Goal: Task Accomplishment & Management: Use online tool/utility

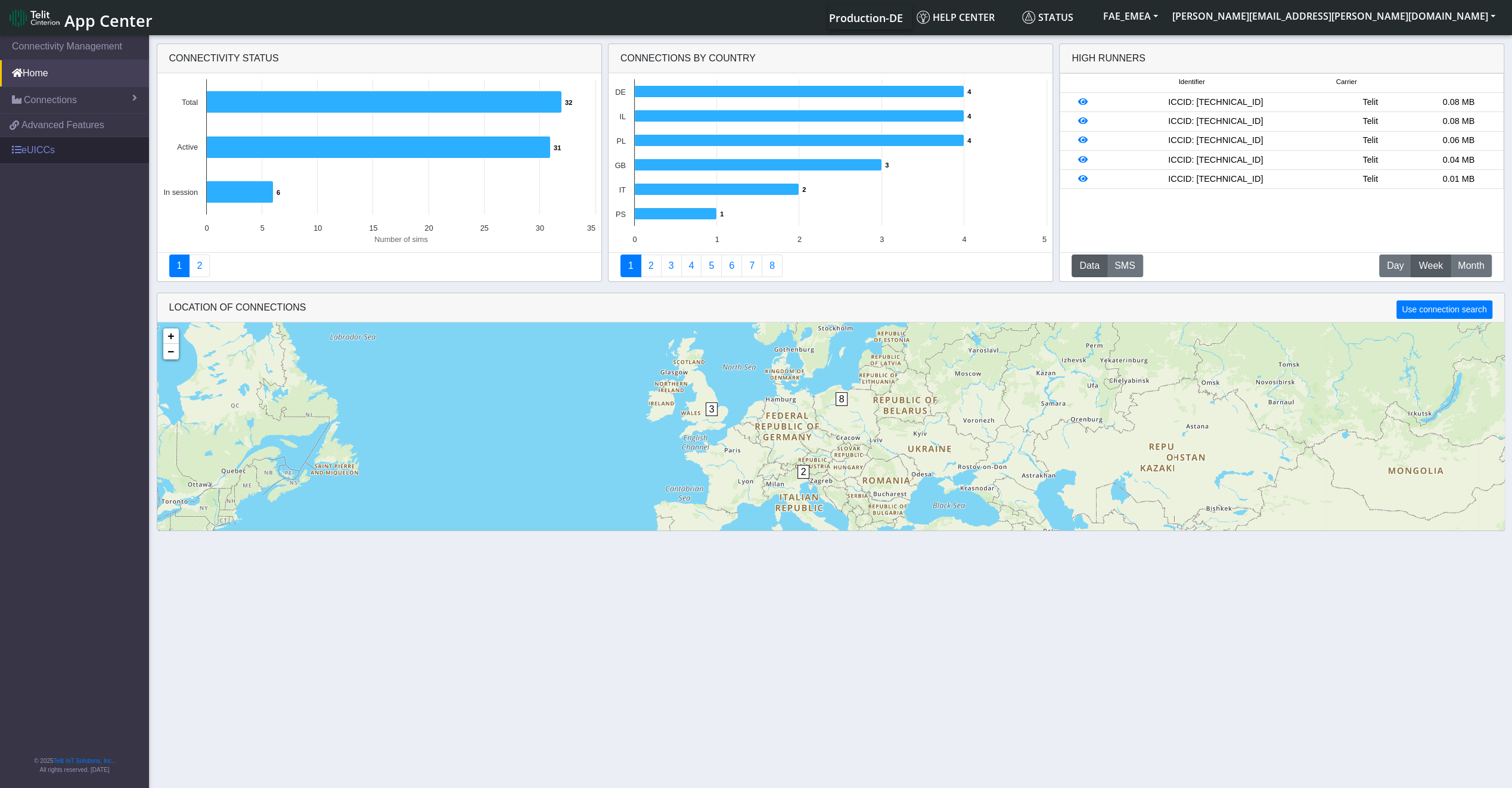
click at [66, 150] on link "eUICCs" at bounding box center [74, 150] width 149 height 26
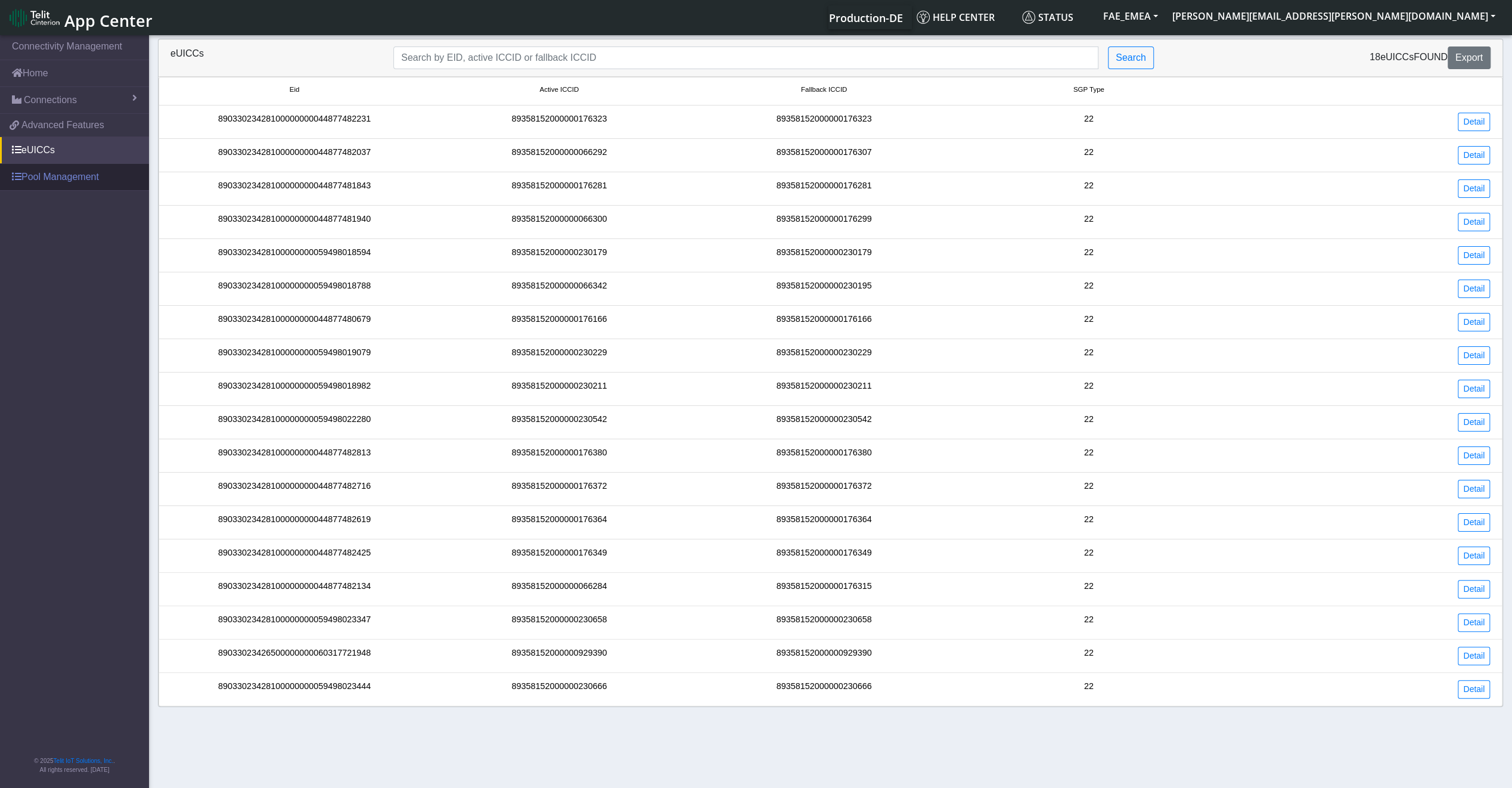
click at [66, 178] on link "Pool Management" at bounding box center [74, 177] width 149 height 26
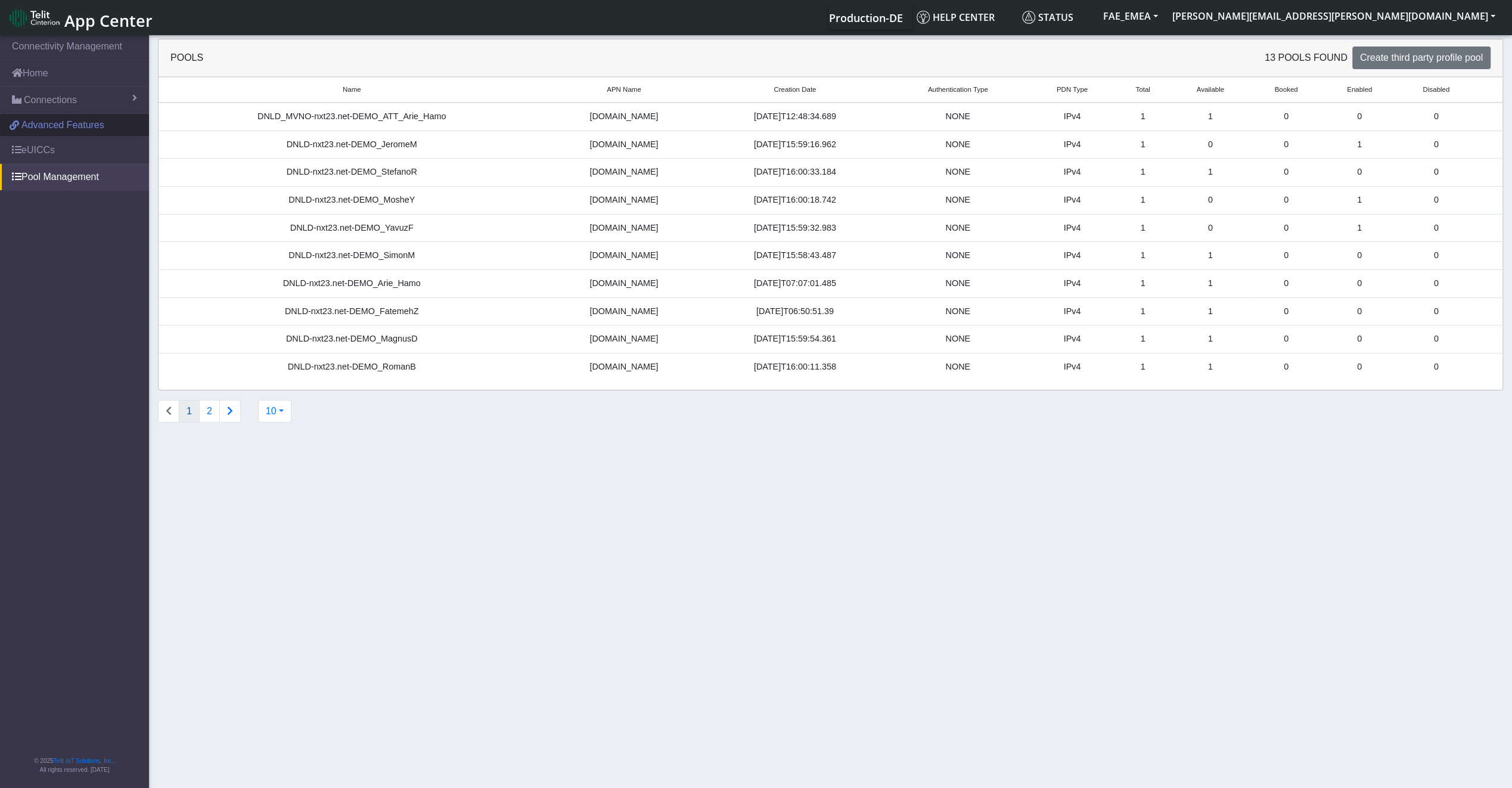
click at [72, 123] on span "Advanced Features" at bounding box center [63, 125] width 83 height 14
click at [65, 157] on link "eUICCs" at bounding box center [74, 150] width 149 height 26
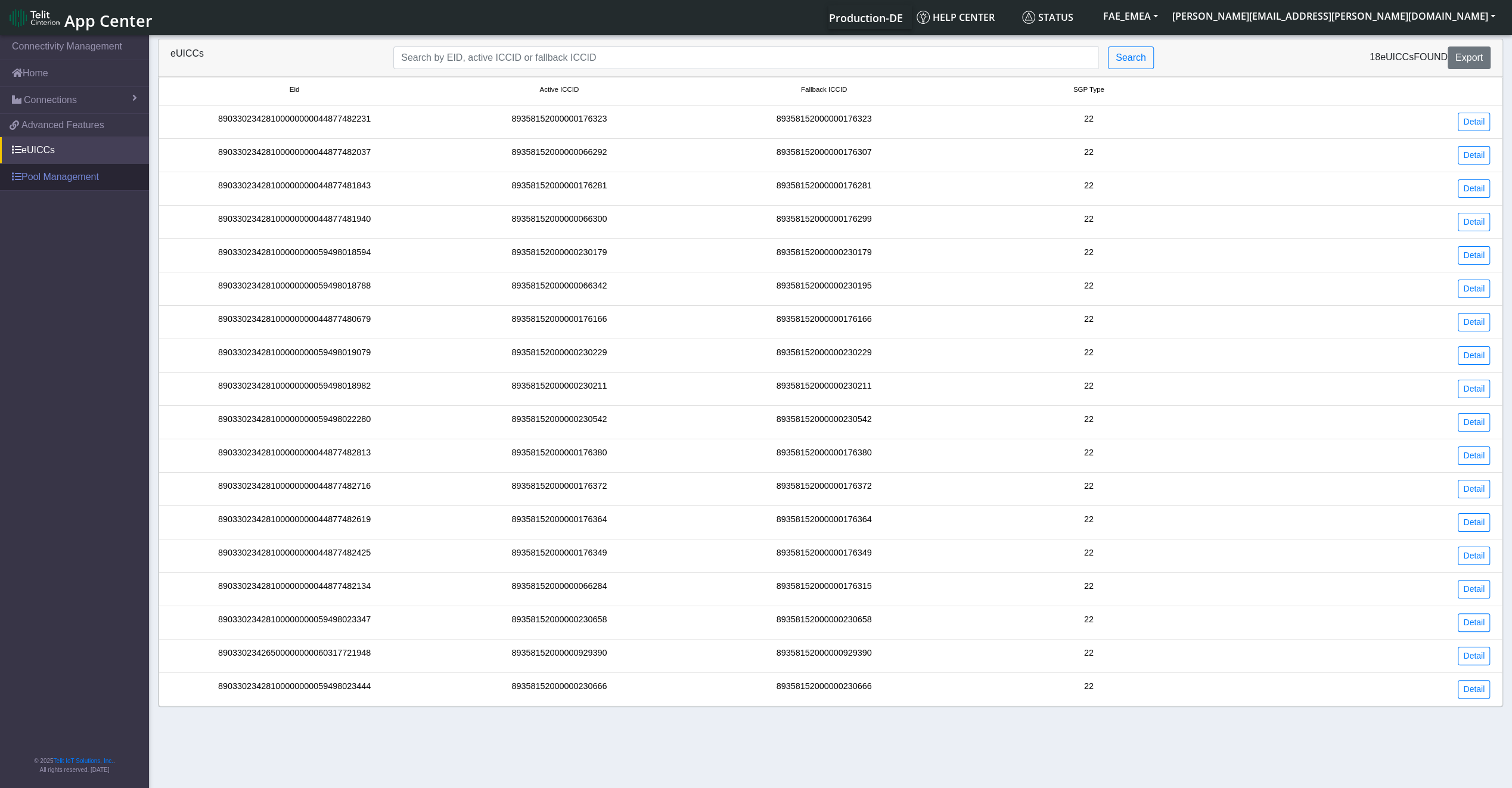
click at [61, 188] on link "Pool Management" at bounding box center [74, 177] width 149 height 26
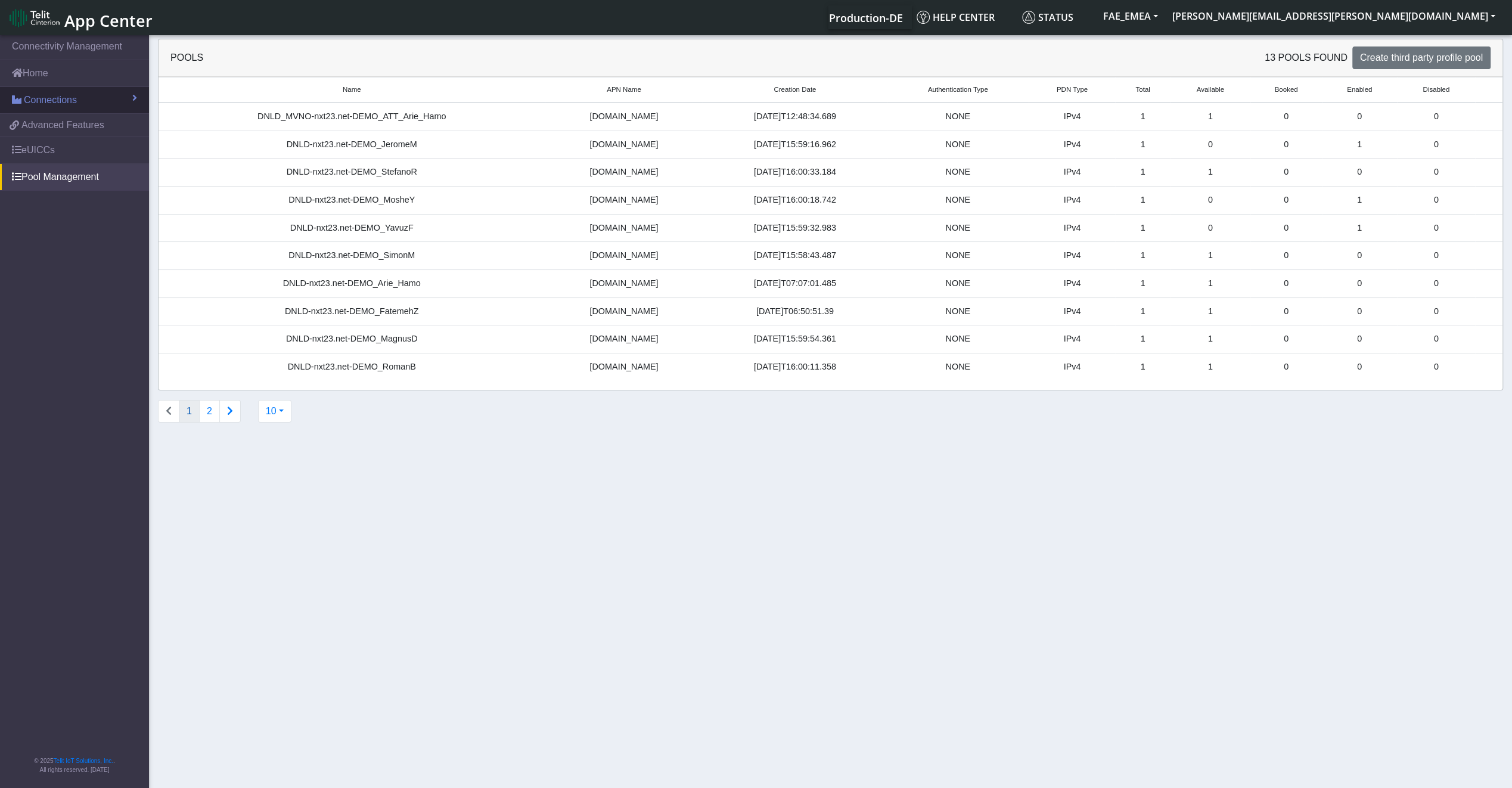
click at [85, 106] on link "Connections" at bounding box center [74, 100] width 149 height 26
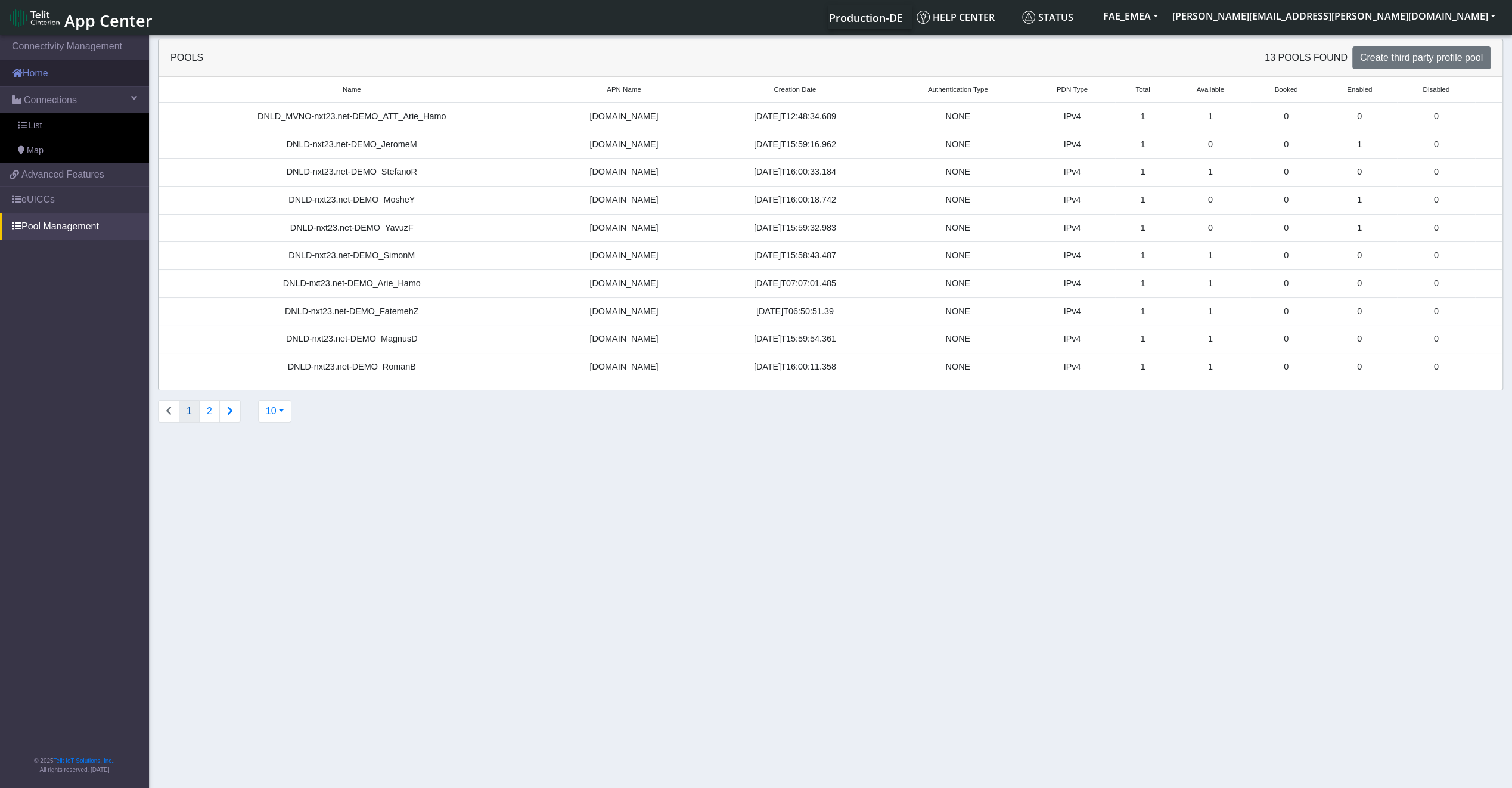
click at [90, 77] on link "Home" at bounding box center [74, 73] width 149 height 26
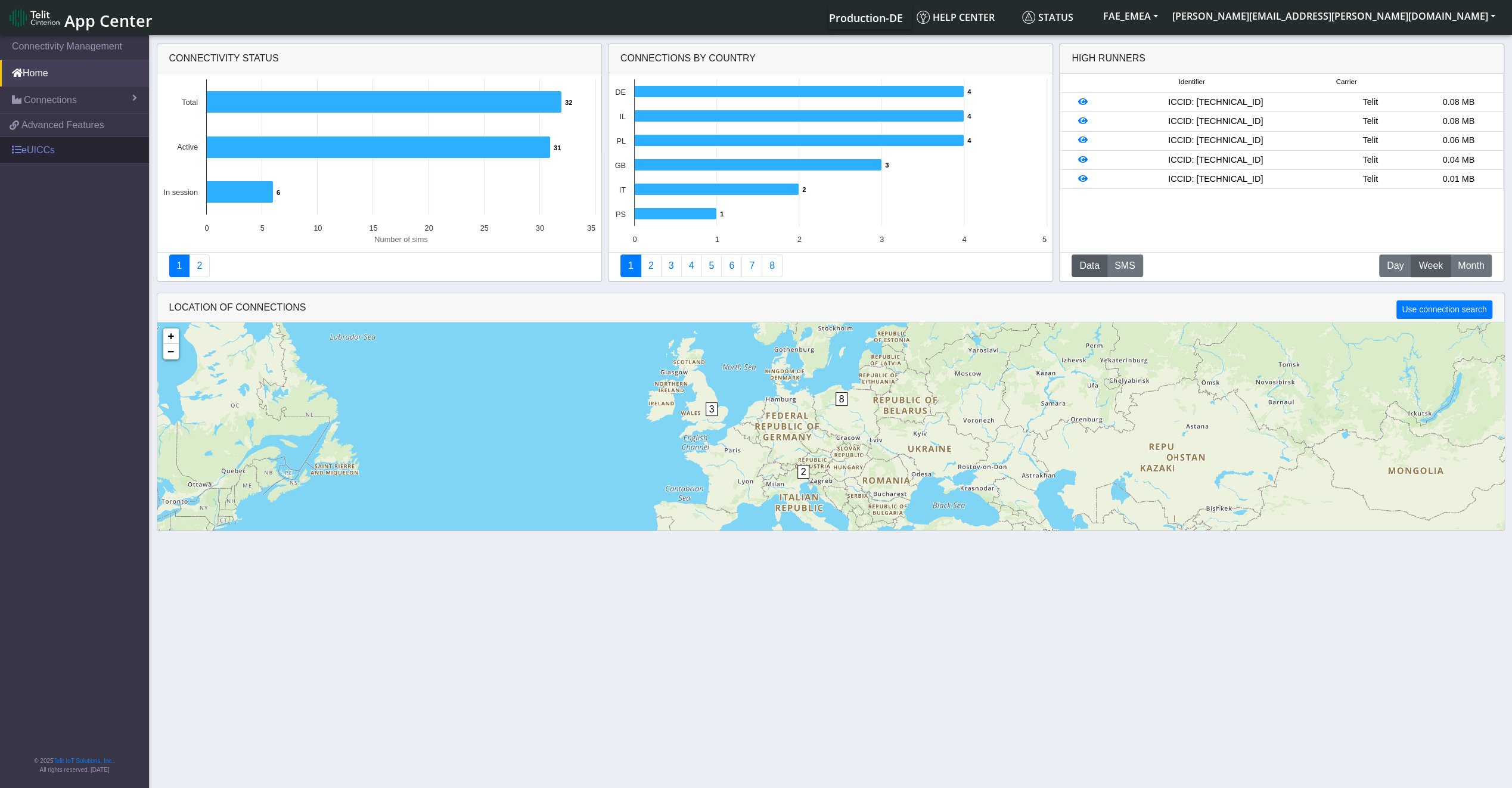
click at [65, 160] on link "eUICCs" at bounding box center [74, 150] width 149 height 26
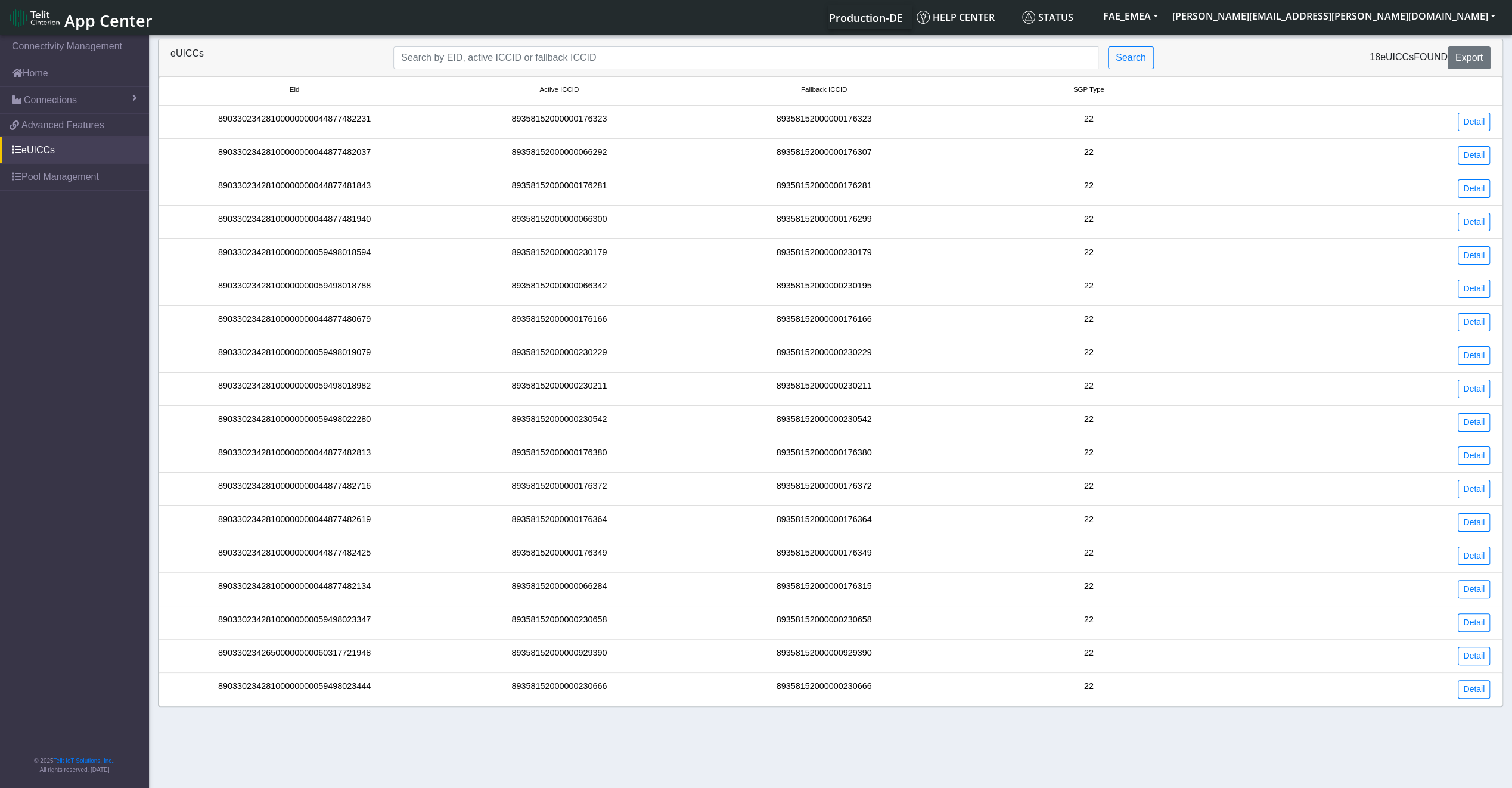
click at [368, 147] on div "89033023428100000000044877482037" at bounding box center [294, 155] width 265 height 19
click at [327, 100] on li "Eid Active ICCID Fallback ICCID SGP Type" at bounding box center [830, 91] width 1344 height 29
click at [84, 77] on link "Home" at bounding box center [74, 73] width 149 height 26
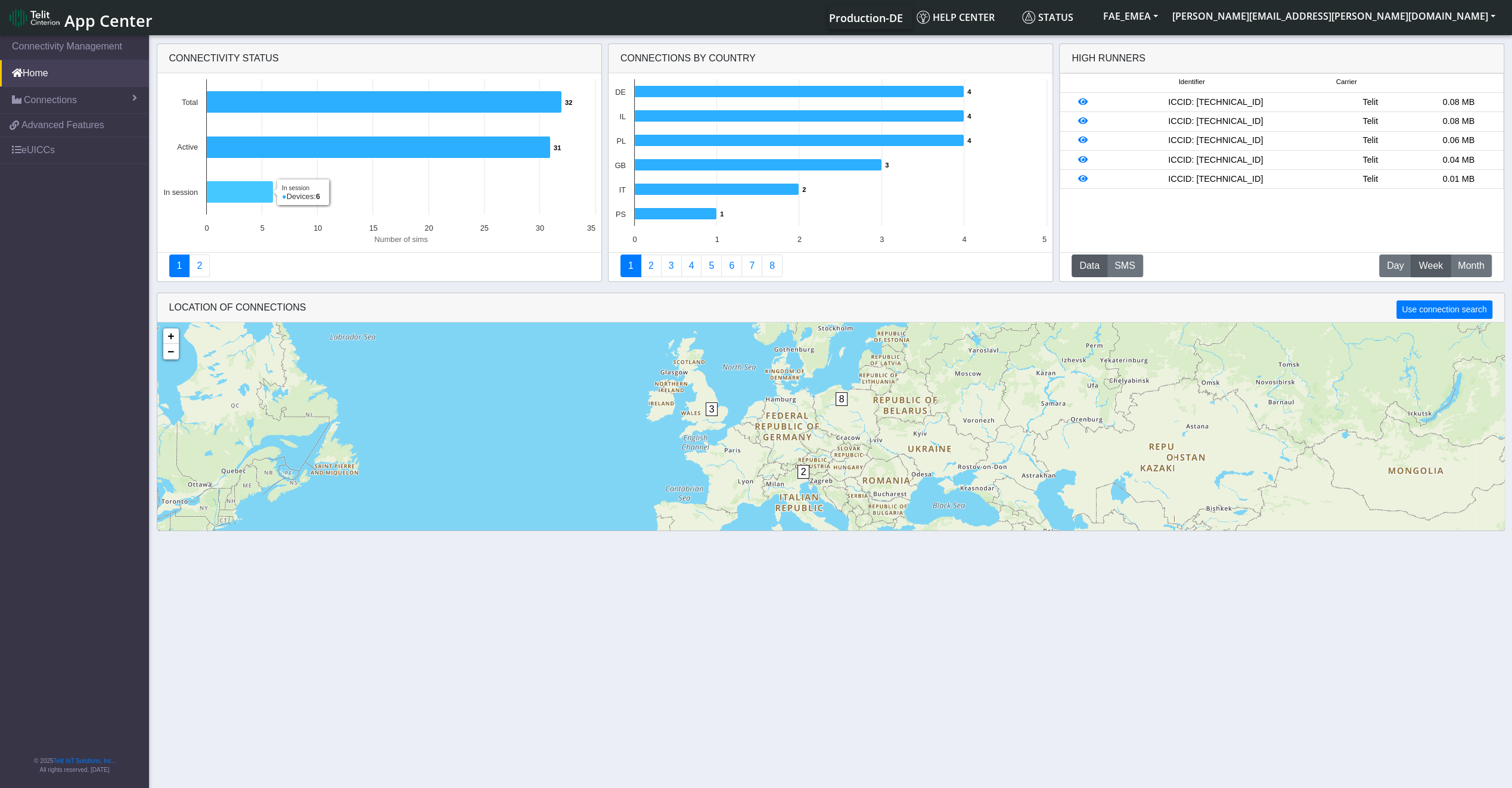
click at [253, 190] on icon at bounding box center [239, 192] width 67 height 22
click at [238, 145] on icon at bounding box center [378, 147] width 344 height 22
click at [119, 98] on link "Connections" at bounding box center [74, 100] width 149 height 26
click at [66, 130] on link "List" at bounding box center [74, 125] width 149 height 25
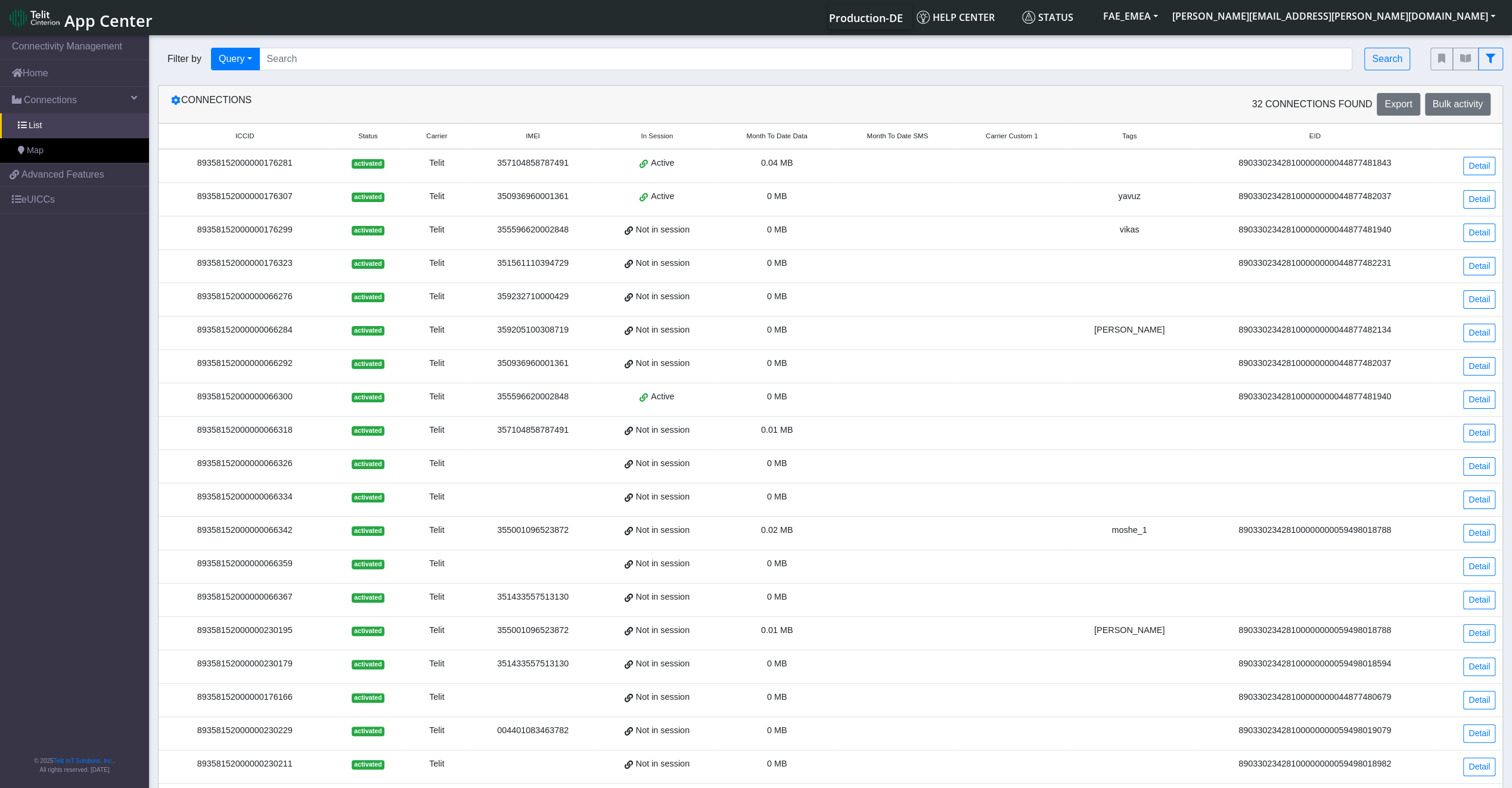
click at [282, 197] on div "89358152000000176307" at bounding box center [244, 196] width 158 height 13
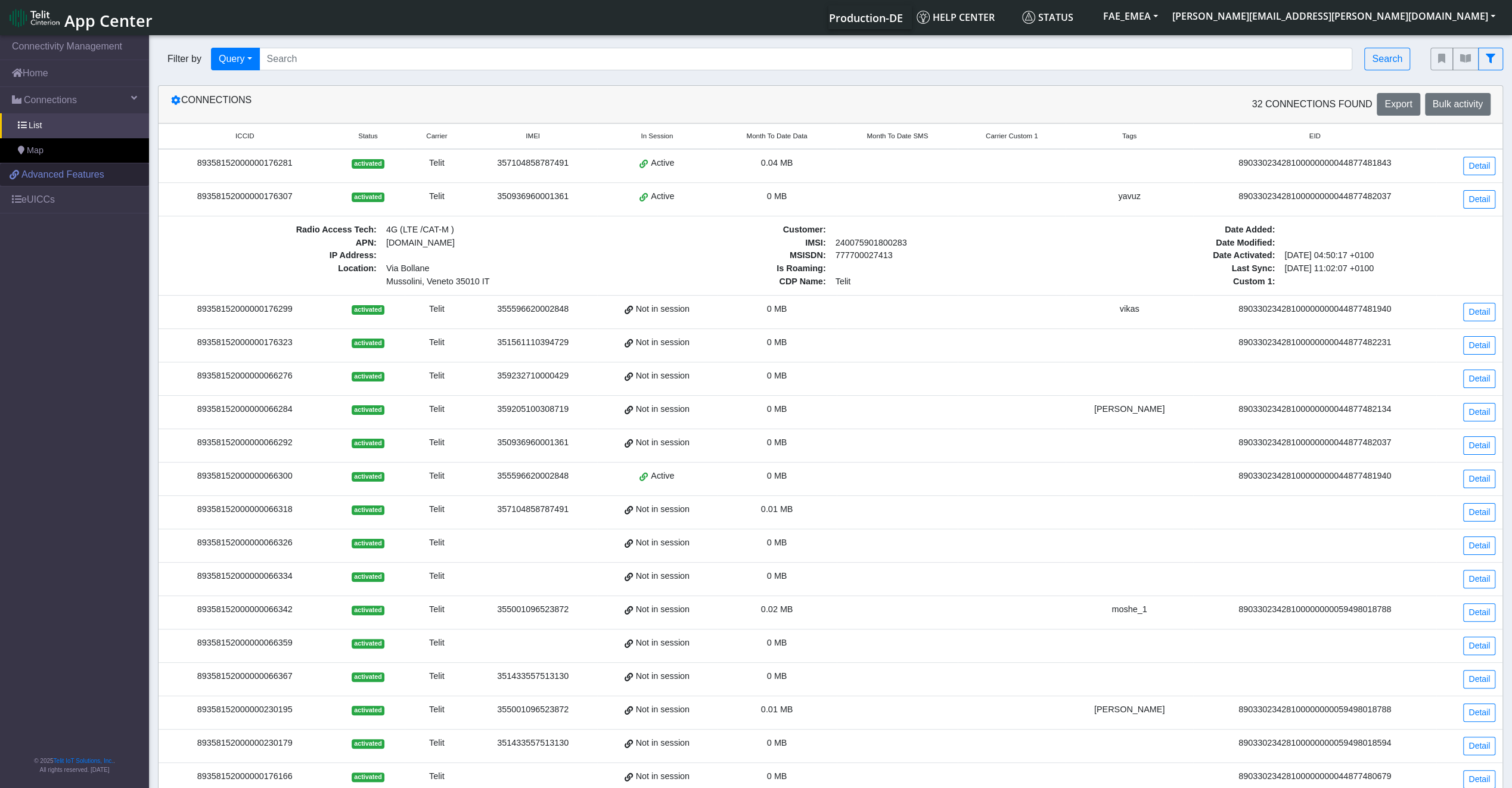
click at [56, 178] on span "Advanced Features" at bounding box center [63, 175] width 83 height 14
click at [1464, 203] on link "Detail" at bounding box center [1479, 199] width 32 height 19
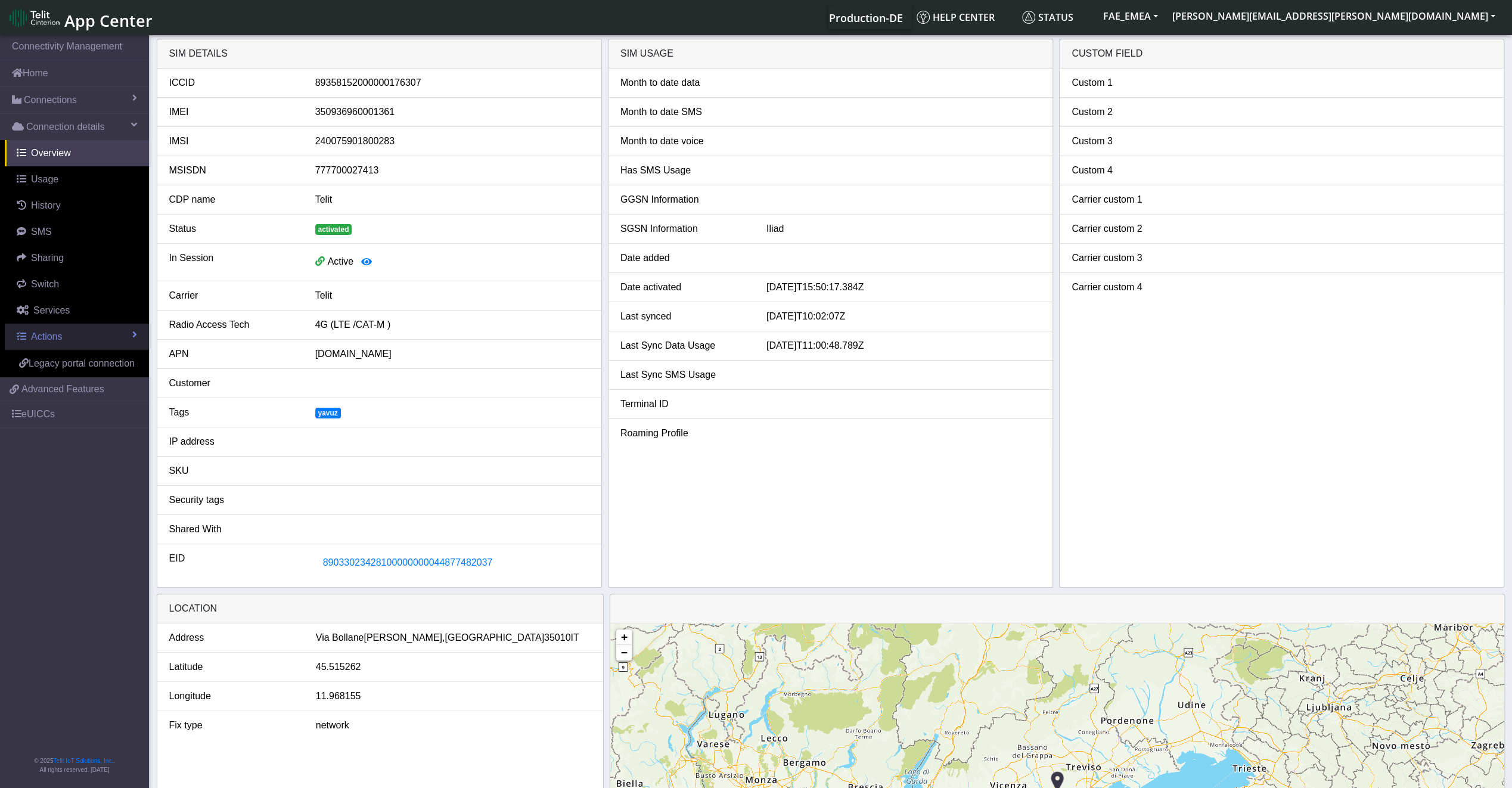
click at [113, 340] on link "Actions" at bounding box center [77, 336] width 145 height 26
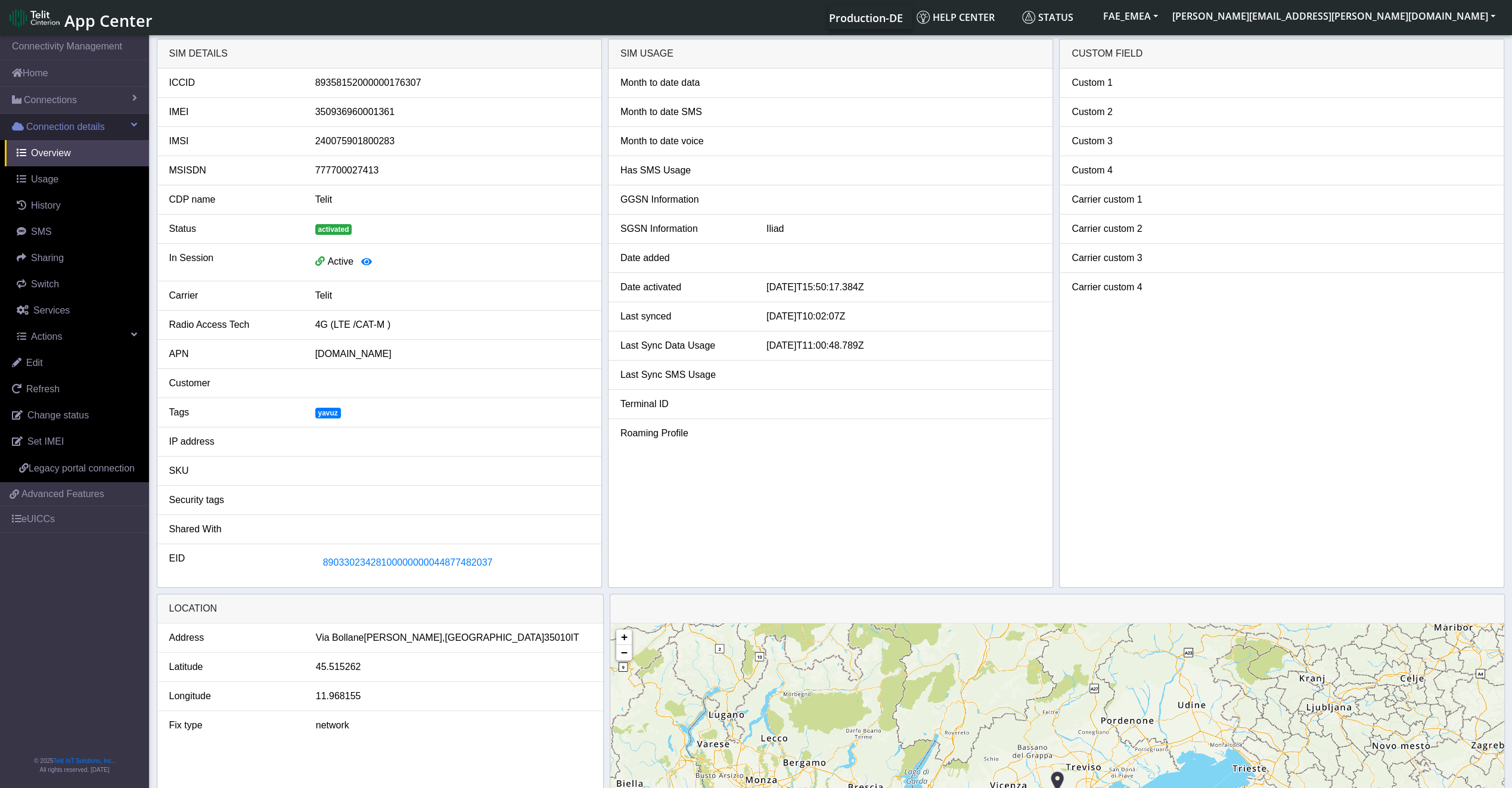
click at [73, 134] on link "Connection details" at bounding box center [74, 127] width 149 height 26
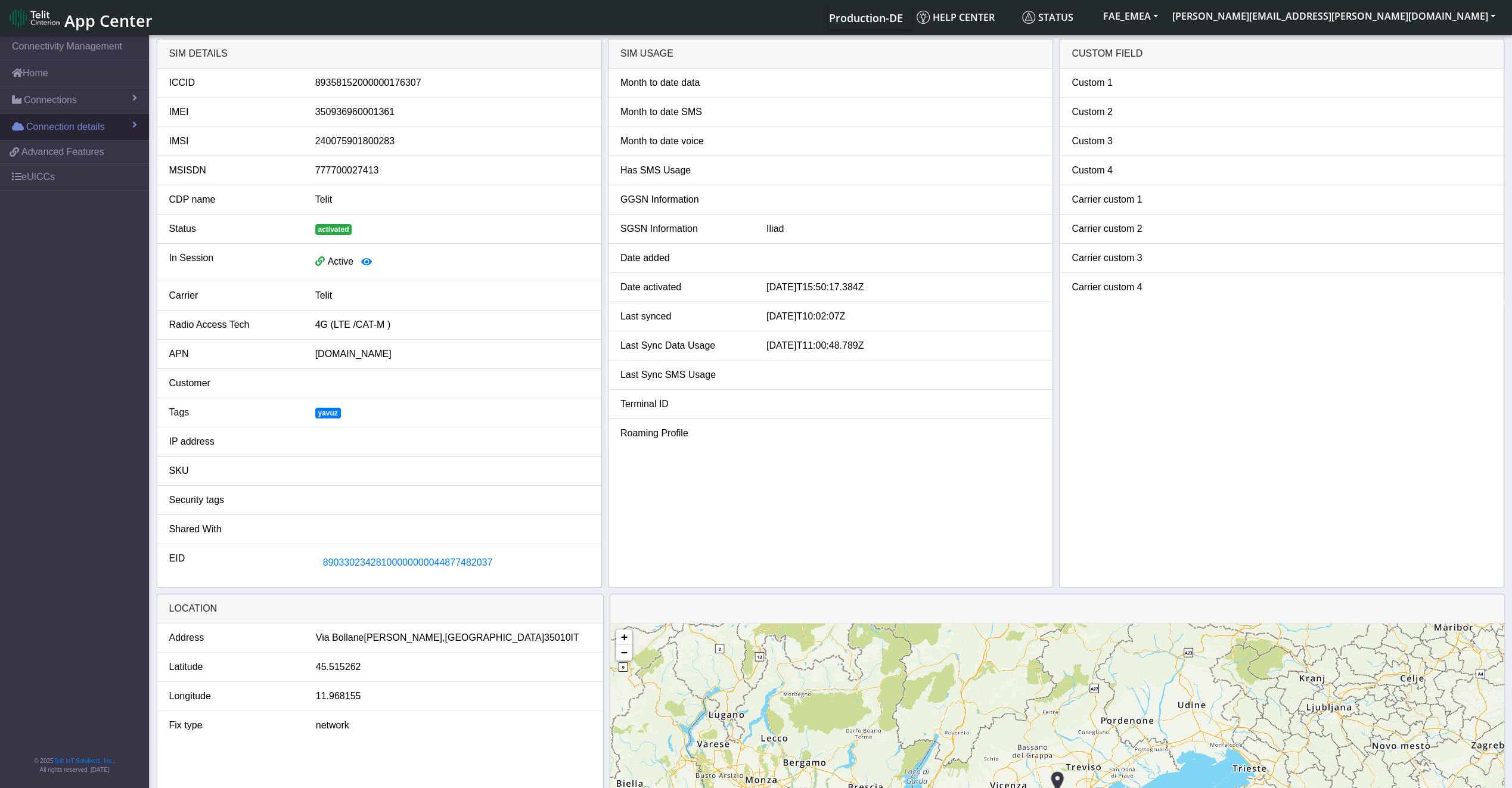
click at [73, 134] on link "Connection details" at bounding box center [74, 127] width 149 height 26
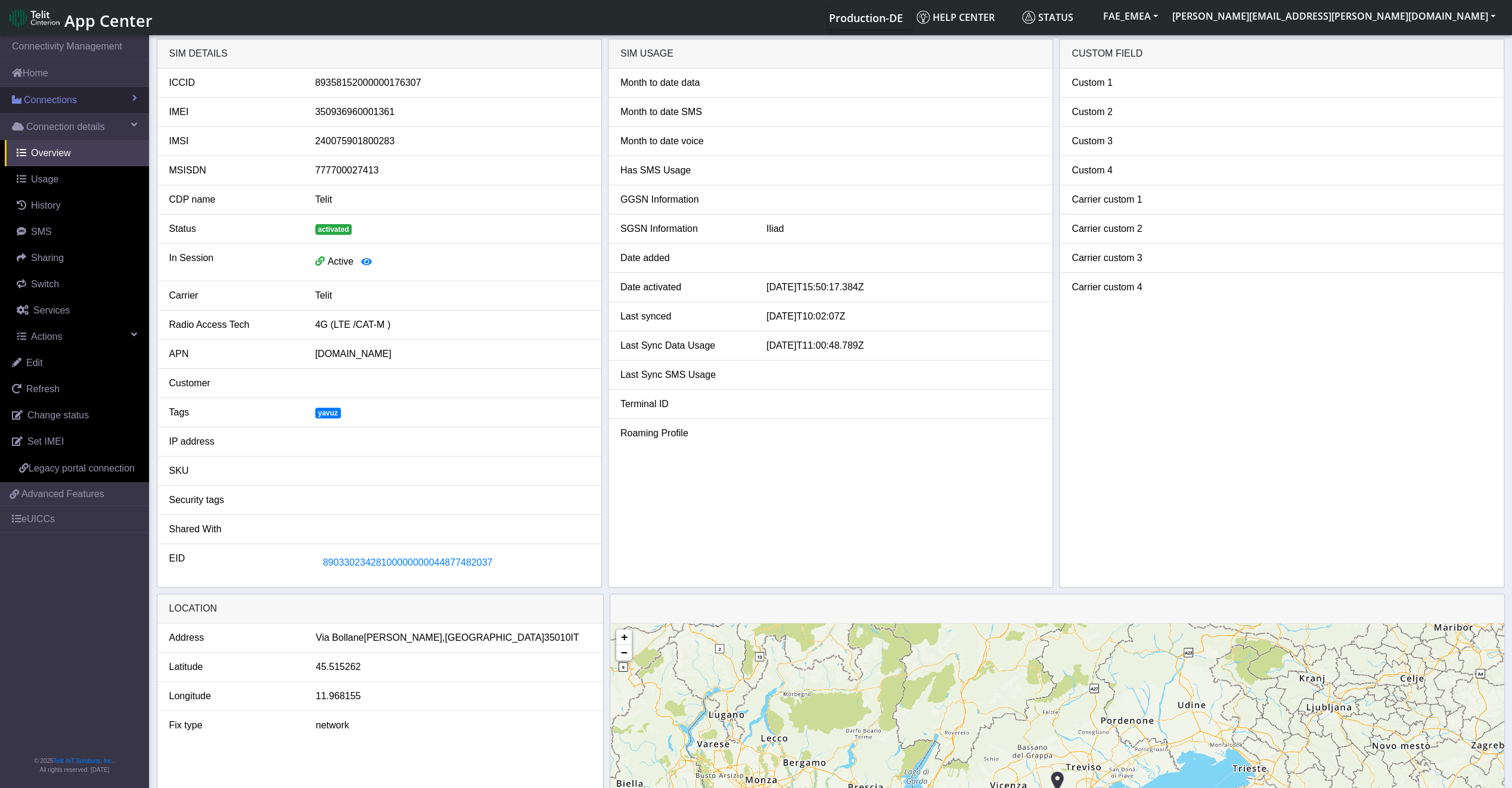
click at [75, 109] on link "Connections" at bounding box center [74, 100] width 149 height 26
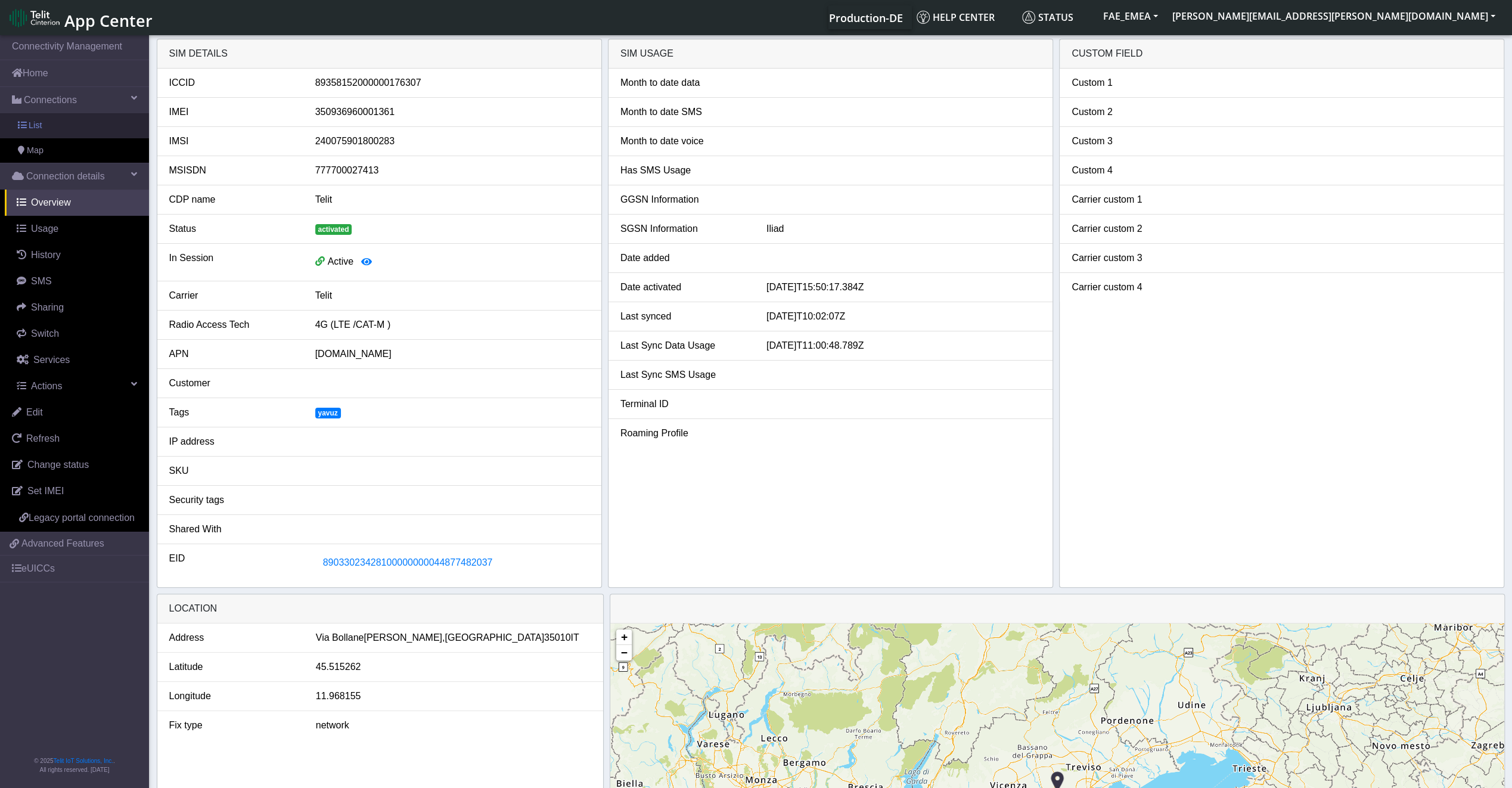
click at [75, 127] on link "List" at bounding box center [74, 125] width 149 height 25
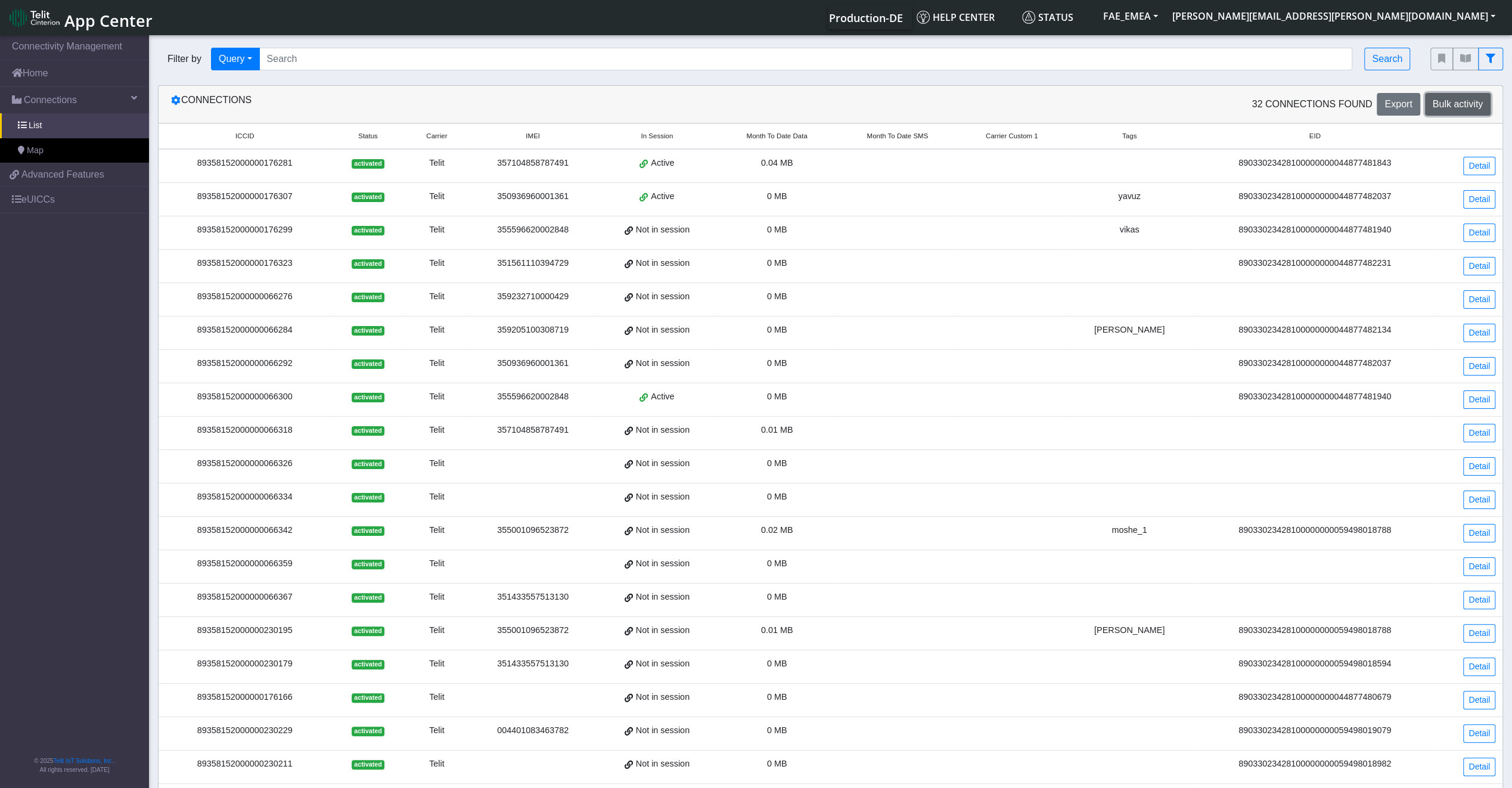
click at [1467, 101] on span "Bulk activity" at bounding box center [1458, 104] width 50 height 10
select select
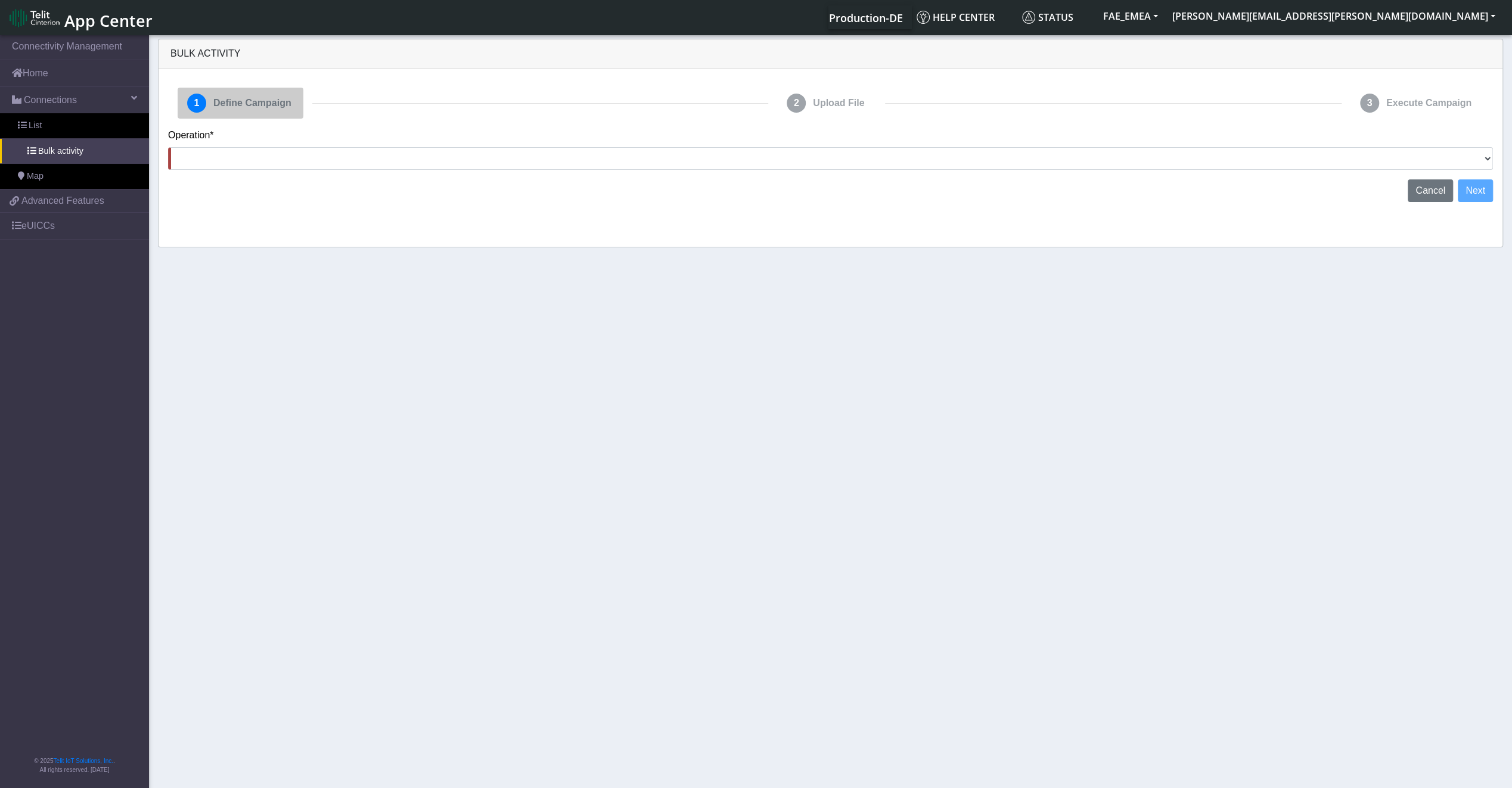
click at [210, 98] on span "Define Campaign" at bounding box center [252, 103] width 88 height 24
click at [292, 150] on select "Activate SIMs Deactivate SIMs Add Tags Remove Tags Advanced" at bounding box center [831, 158] width 1325 height 22
